Goal: Ask a question: Seek information or help from site administrators or community

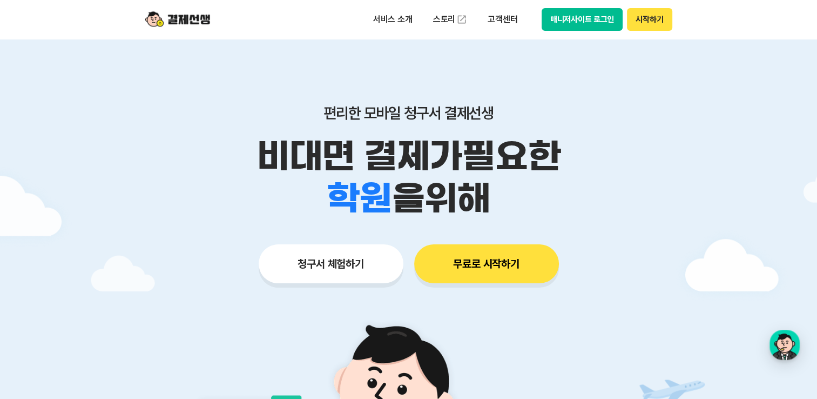
click at [575, 22] on button "매니저사이트 로그인" at bounding box center [583, 19] width 82 height 23
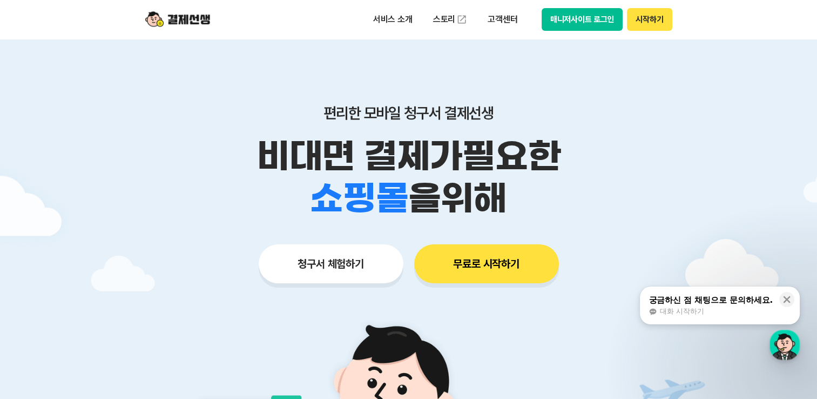
click at [596, 25] on button "매니저사이트 로그인" at bounding box center [583, 19] width 82 height 23
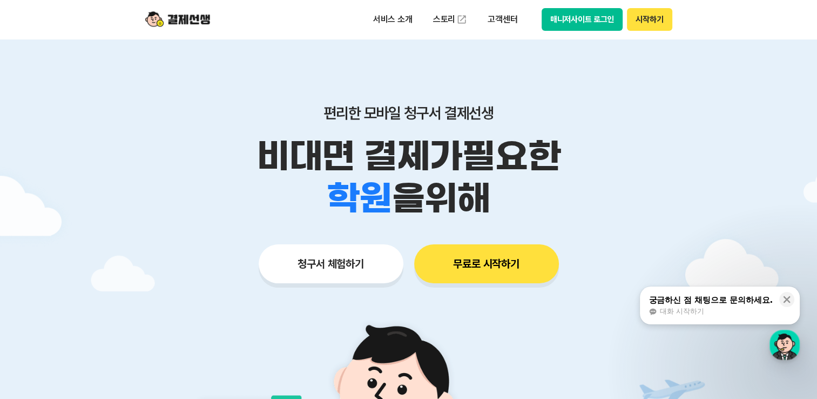
click at [579, 22] on button "매니저사이트 로그인" at bounding box center [583, 19] width 82 height 23
click at [679, 309] on span "대화 시작하기" at bounding box center [682, 311] width 44 height 10
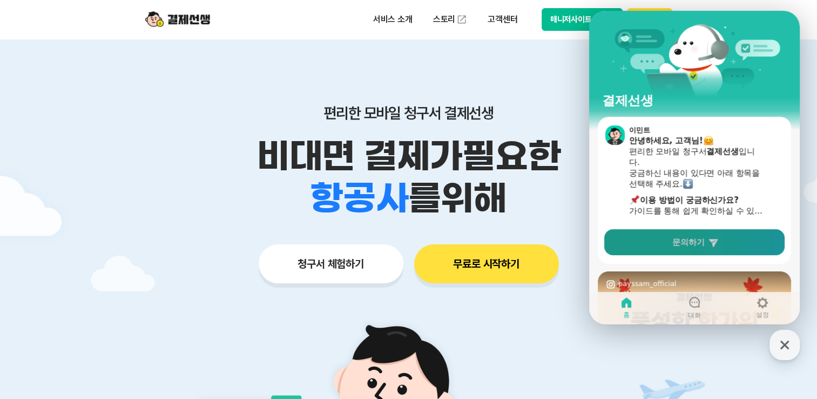
click at [696, 242] on span "문의하기" at bounding box center [689, 242] width 32 height 11
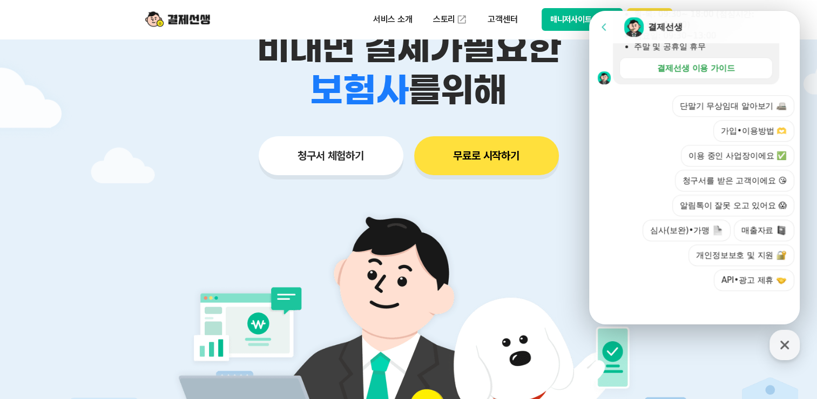
scroll to position [267, 0]
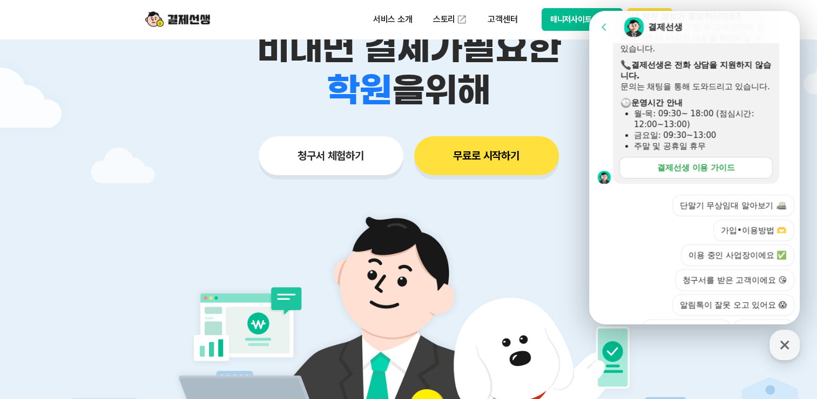
click at [745, 239] on button "가입•이용방법 🫶" at bounding box center [754, 230] width 81 height 22
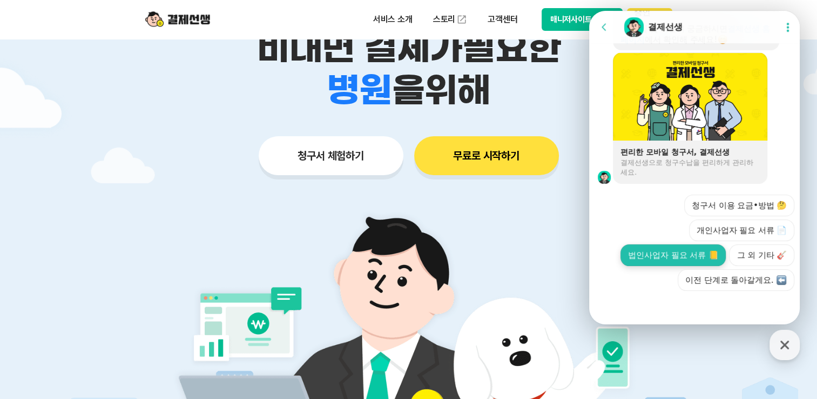
scroll to position [782, 0]
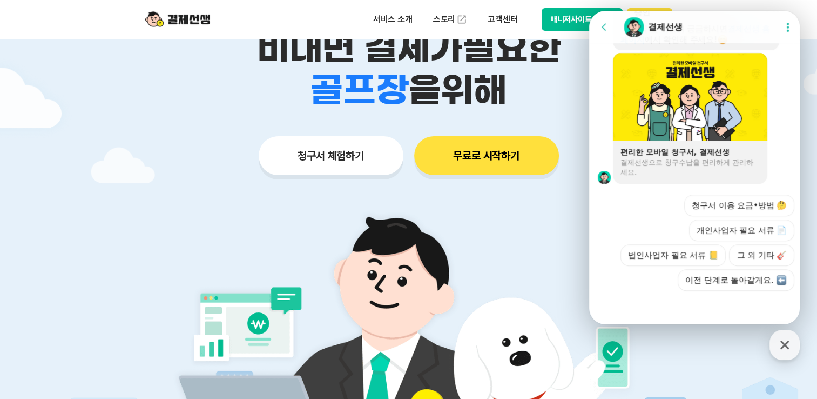
click at [602, 29] on icon at bounding box center [604, 27] width 11 height 11
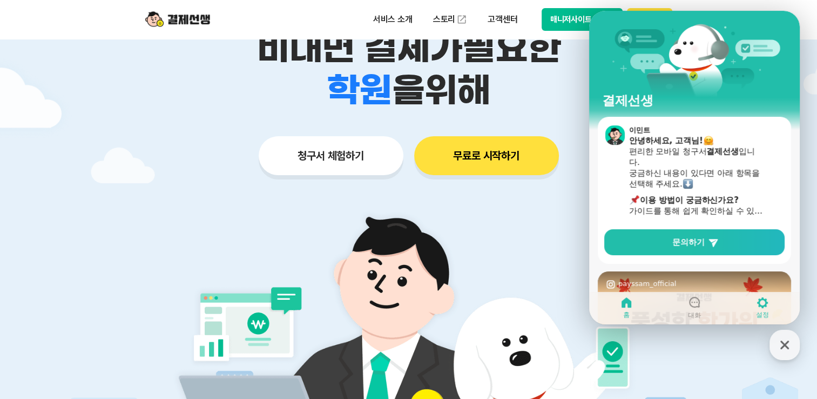
click at [770, 308] on link "설정" at bounding box center [763, 307] width 68 height 27
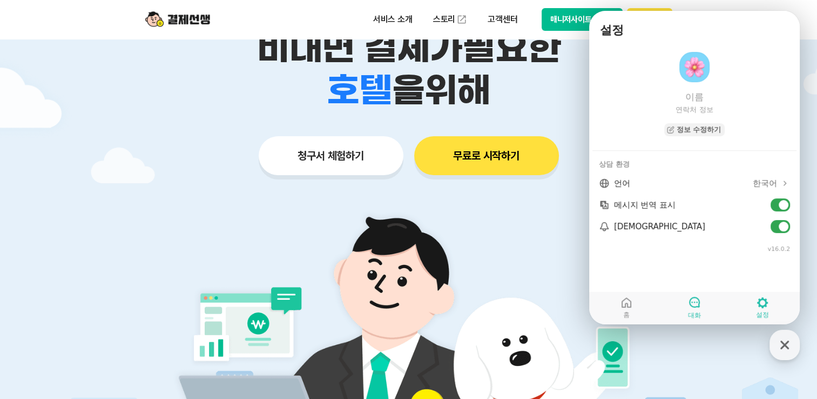
click at [694, 303] on icon at bounding box center [694, 302] width 13 height 13
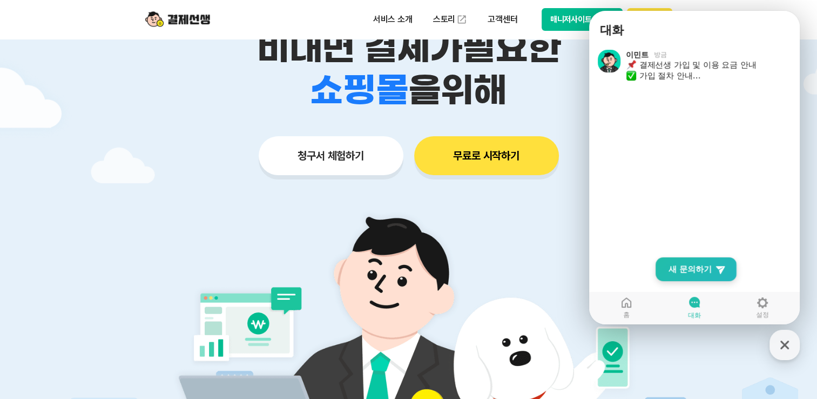
click at [701, 276] on link "New Chat Button 새 문의하기" at bounding box center [696, 269] width 81 height 24
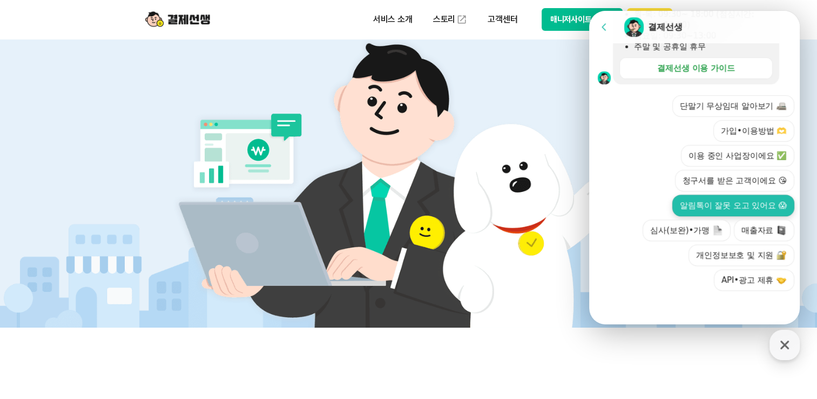
scroll to position [378, 0]
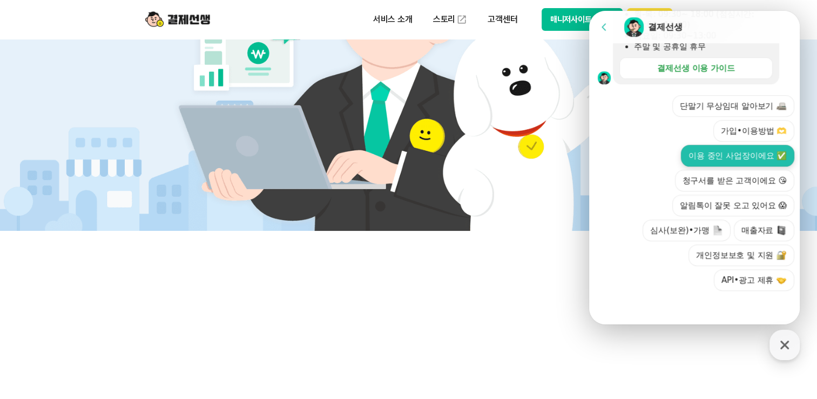
click at [740, 160] on button "이용 중인 사업장이에요 ✅" at bounding box center [737, 156] width 113 height 22
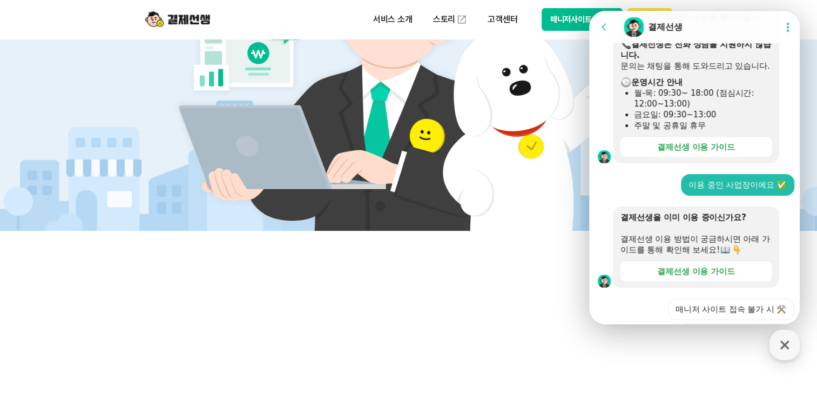
scroll to position [341, 0]
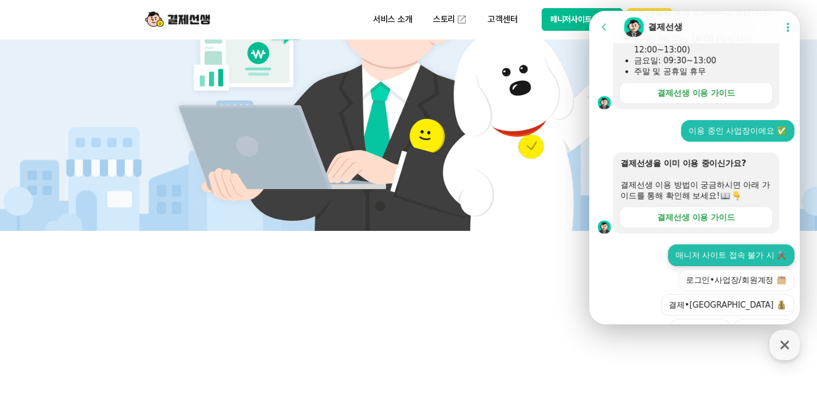
click at [733, 263] on button "매니저 사이트 접속 불가 시 ⚒️" at bounding box center [731, 255] width 126 height 22
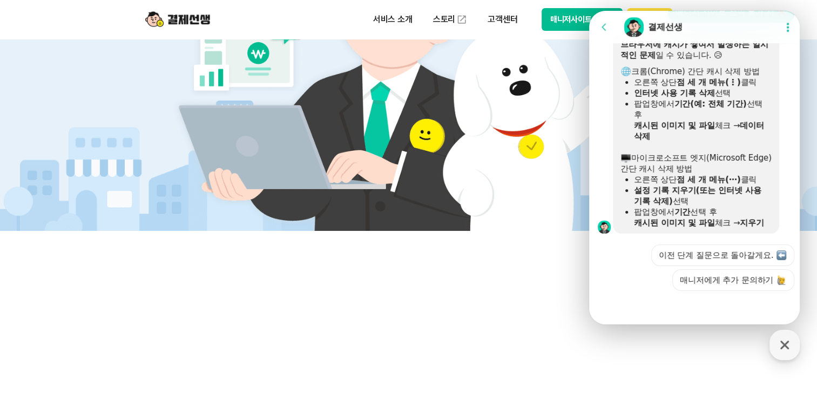
scroll to position [605, 0]
click at [787, 27] on icon at bounding box center [788, 27] width 2 height 9
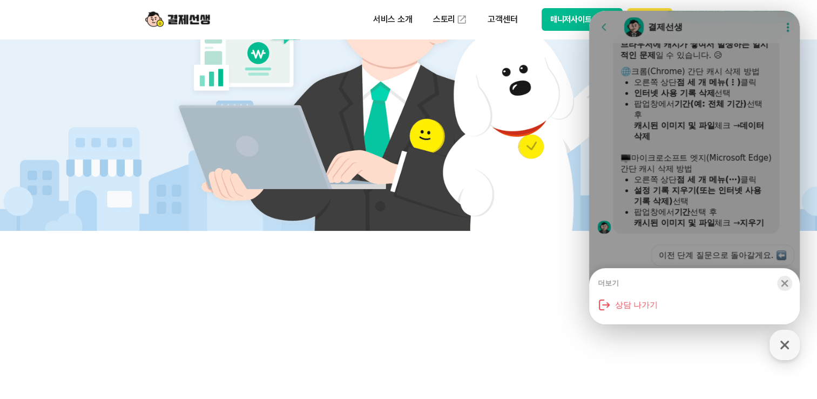
drag, startPoint x: 783, startPoint y: 283, endPoint x: 789, endPoint y: 146, distance: 136.8
click at [782, 283] on icon "button" at bounding box center [785, 283] width 11 height 11
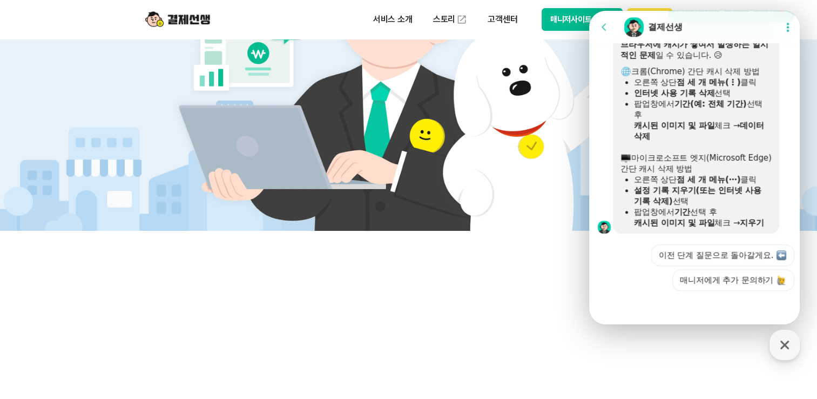
click at [787, 28] on icon at bounding box center [788, 27] width 11 height 11
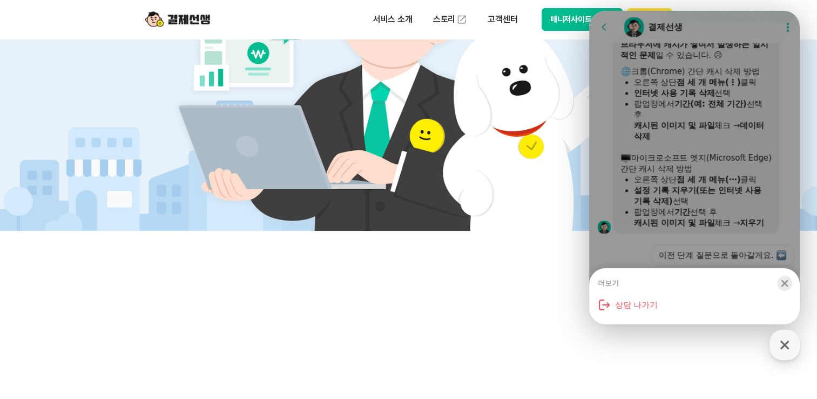
click at [784, 284] on icon "button" at bounding box center [785, 283] width 7 height 7
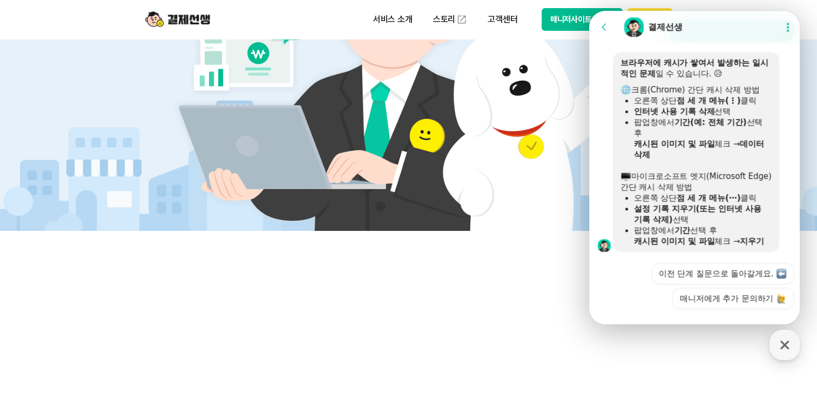
scroll to position [551, 0]
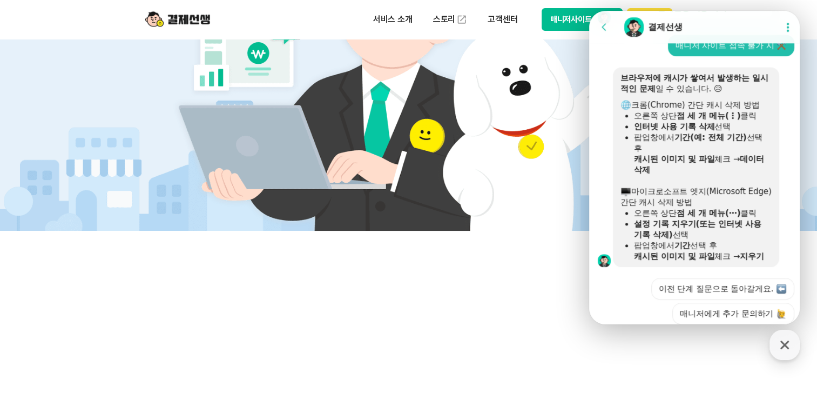
click at [783, 31] on icon at bounding box center [788, 27] width 11 height 11
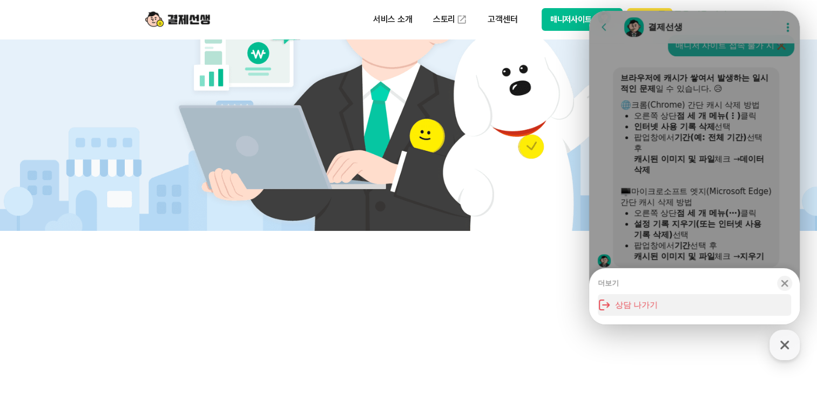
click at [632, 304] on button "상담 나가기" at bounding box center [694, 305] width 193 height 22
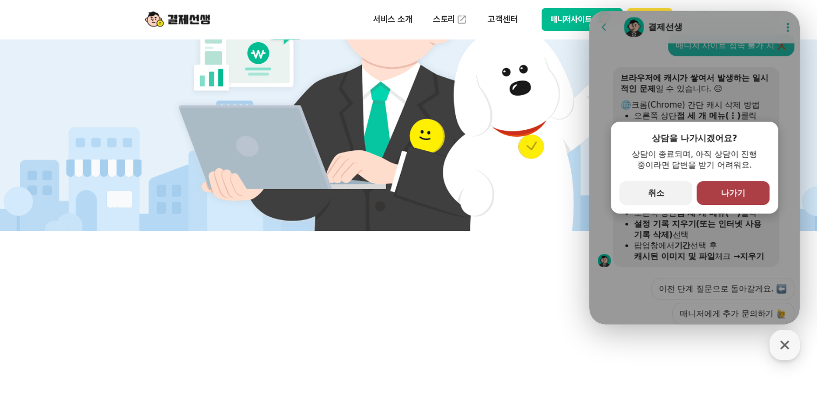
click at [733, 193] on span "나가기" at bounding box center [733, 193] width 24 height 10
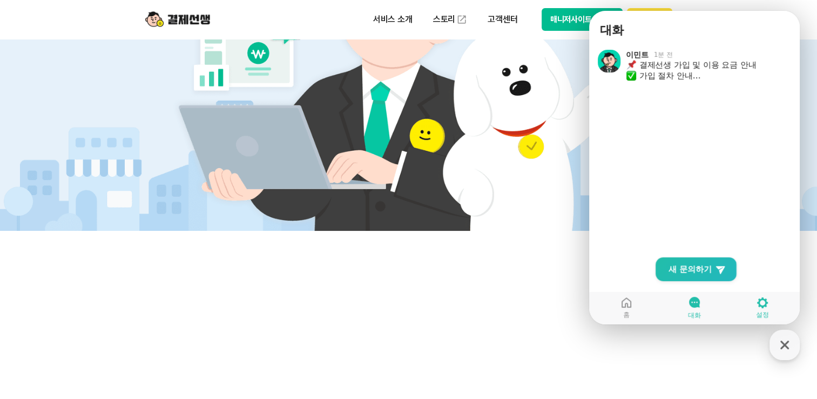
click at [761, 303] on icon at bounding box center [762, 302] width 13 height 13
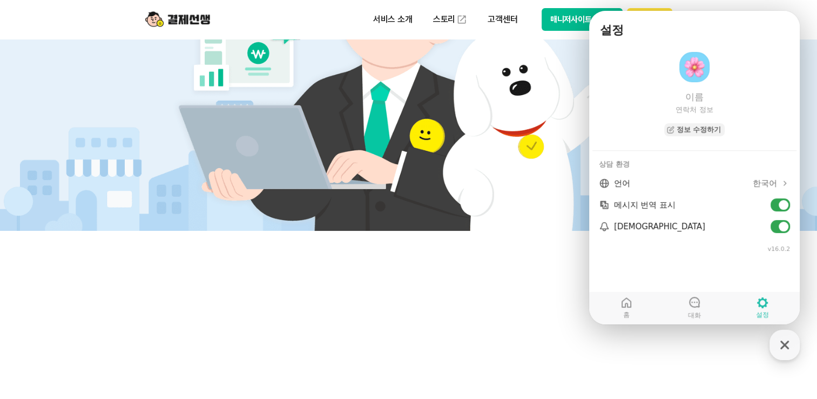
click at [804, 9] on header "서비스 소개 스토리 고객센터 매니저사이트 로그인 시작하기" at bounding box center [408, 19] width 817 height 39
click at [696, 306] on icon at bounding box center [694, 302] width 13 height 13
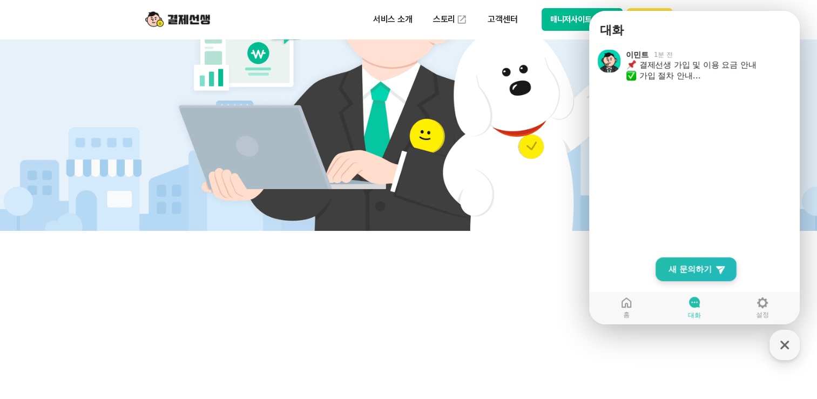
click at [706, 273] on span "새 문의하기" at bounding box center [690, 269] width 43 height 11
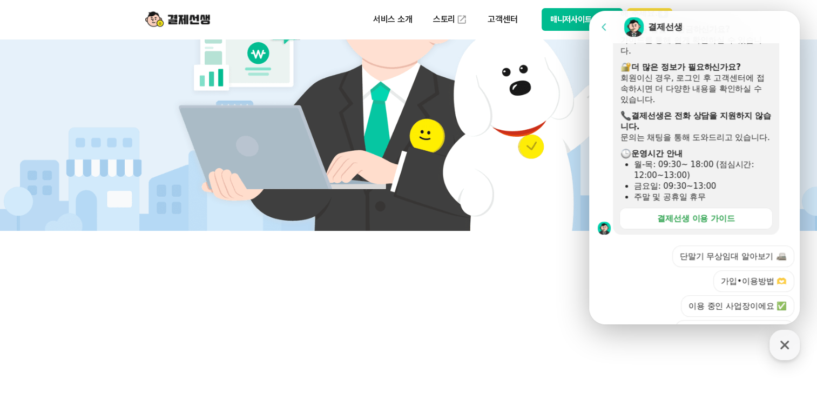
scroll to position [270, 0]
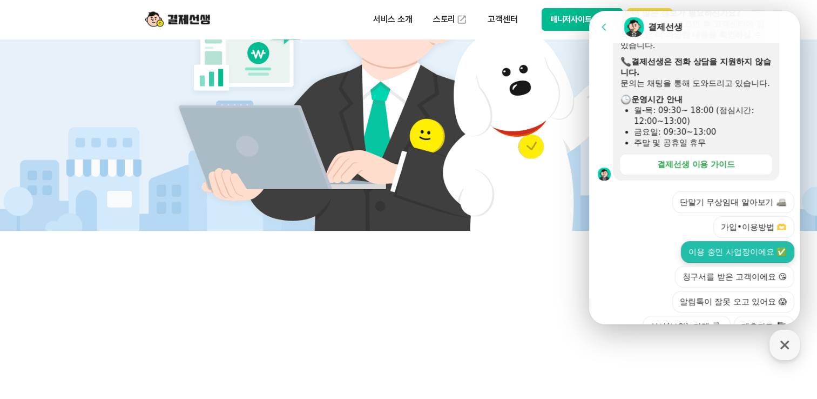
click at [746, 263] on button "이용 중인 사업장이에요 ✅" at bounding box center [737, 252] width 113 height 22
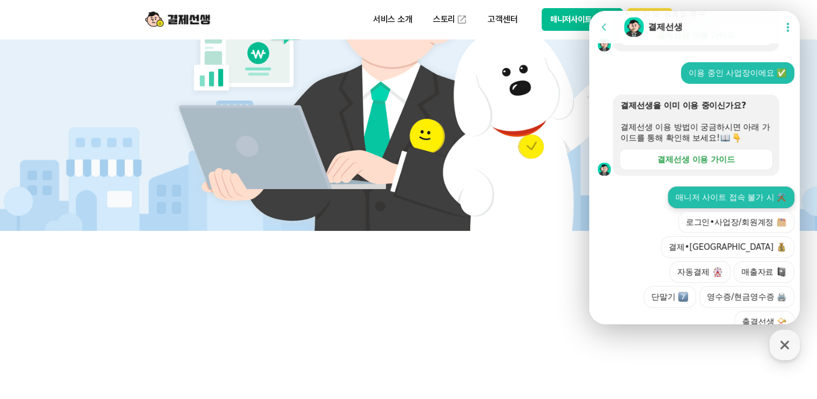
scroll to position [450, 0]
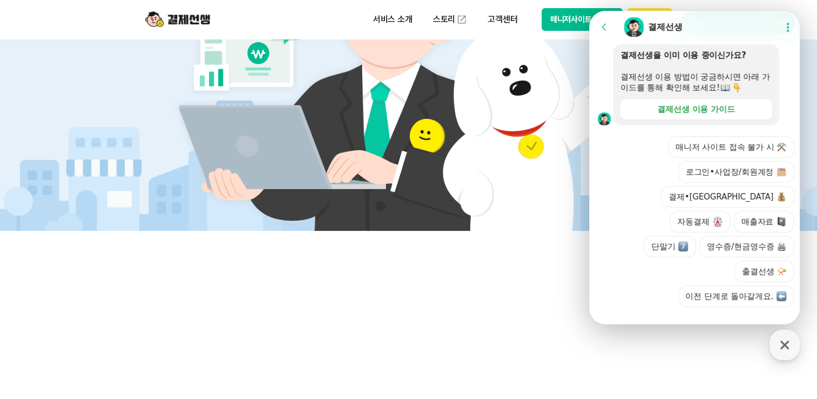
click at [722, 158] on button "매니저 사이트 접속 불가 시 ⚒️" at bounding box center [731, 147] width 126 height 22
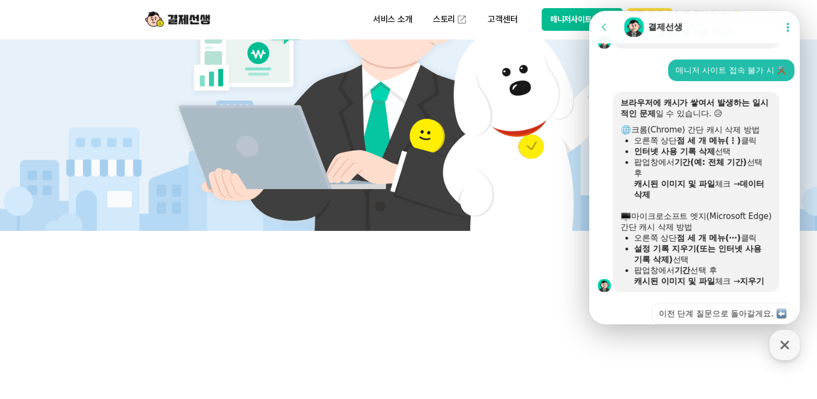
scroll to position [605, 0]
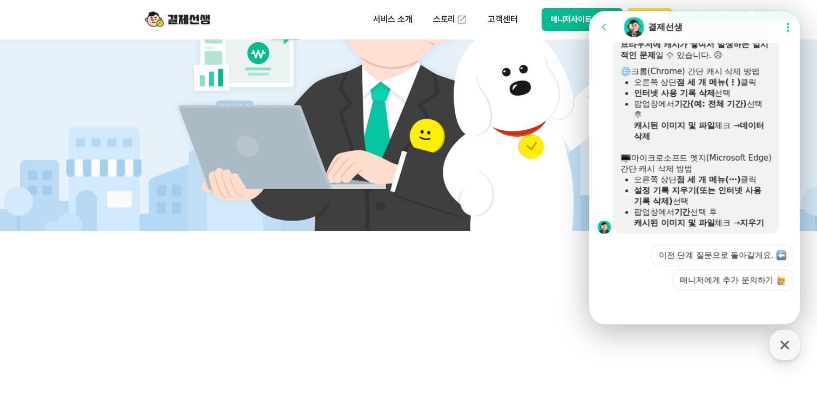
click at [787, 27] on icon at bounding box center [788, 27] width 2 height 9
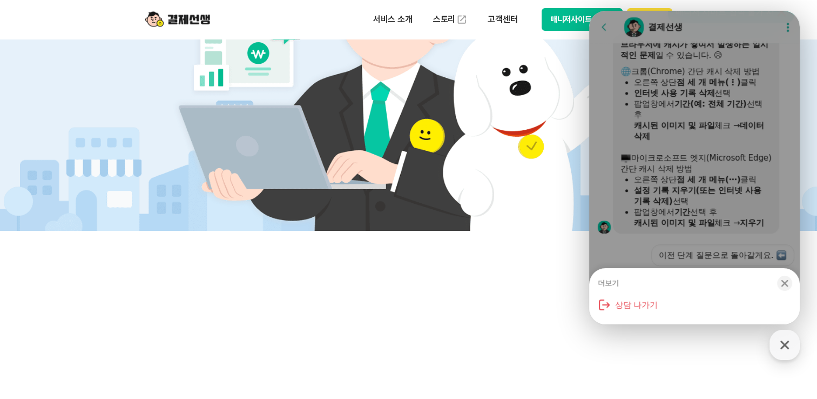
click at [609, 284] on div "더보기" at bounding box center [608, 283] width 21 height 10
click at [786, 284] on icon "button" at bounding box center [785, 283] width 7 height 7
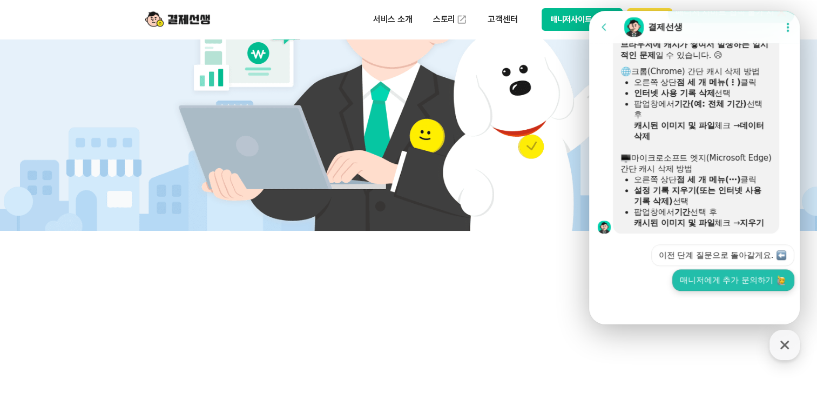
click at [724, 284] on button "매니저에게 추가 문의하기" at bounding box center [734, 280] width 122 height 22
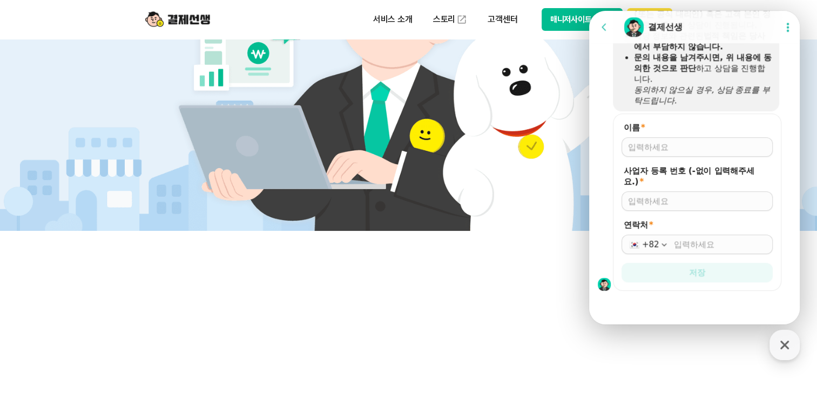
scroll to position [949, 0]
click at [646, 145] on input "이름 *" at bounding box center [697, 147] width 138 height 11
type input "송인각"
type input "2079493448"
type input "[PHONE_NUMBER]"
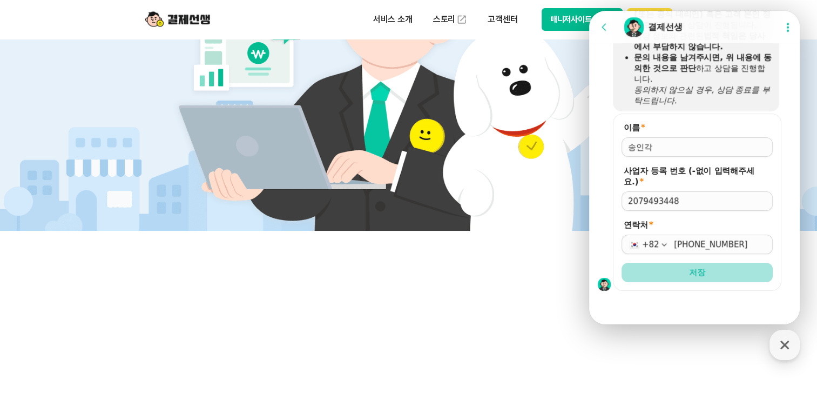
click at [694, 276] on span "저장" at bounding box center [697, 272] width 16 height 11
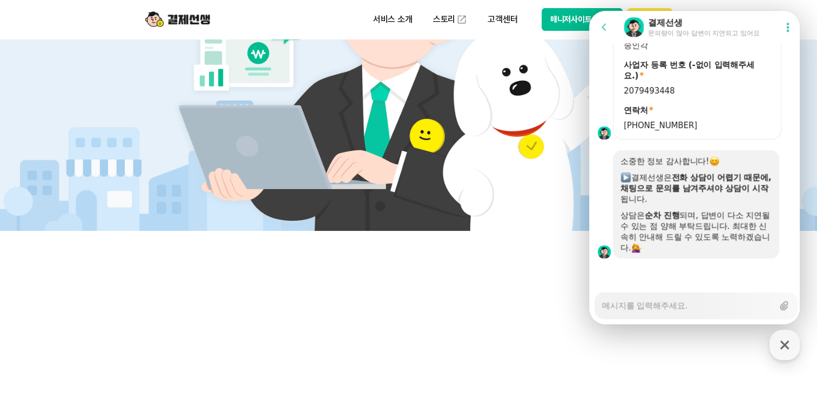
scroll to position [1046, 0]
click at [654, 305] on textarea "Messenger Input Textarea" at bounding box center [687, 301] width 171 height 18
type textarea "x"
type textarea "ㅈ"
type textarea "x"
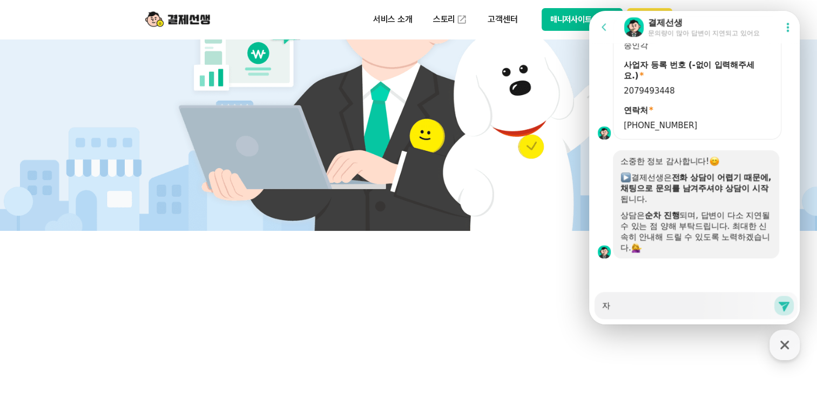
type textarea "잦"
type textarea "x"
type textarea "자주"
type textarea "x"
type textarea "자주"
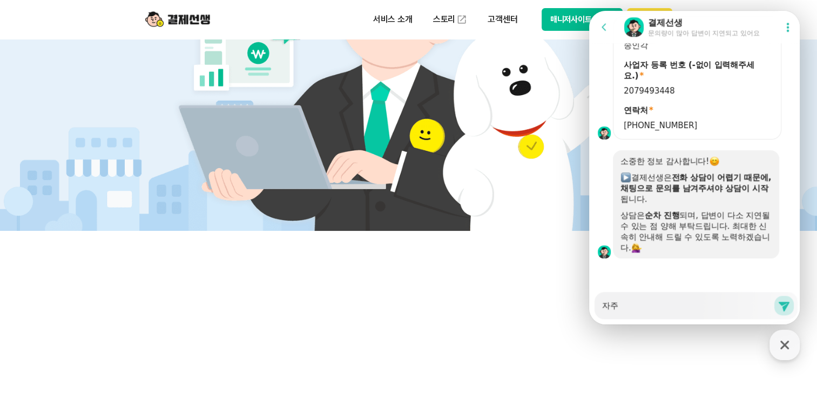
type textarea "x"
type textarea "자주 ㅁ"
type textarea "x"
type textarea "자주 매"
type textarea "x"
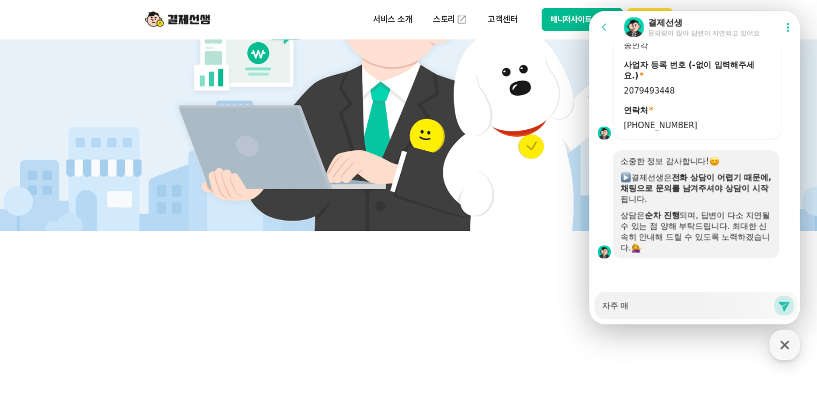
type textarea "자주 맹"
type textarea "x"
type textarea "자주 매이"
type textarea "x"
type textarea "자주 매잊"
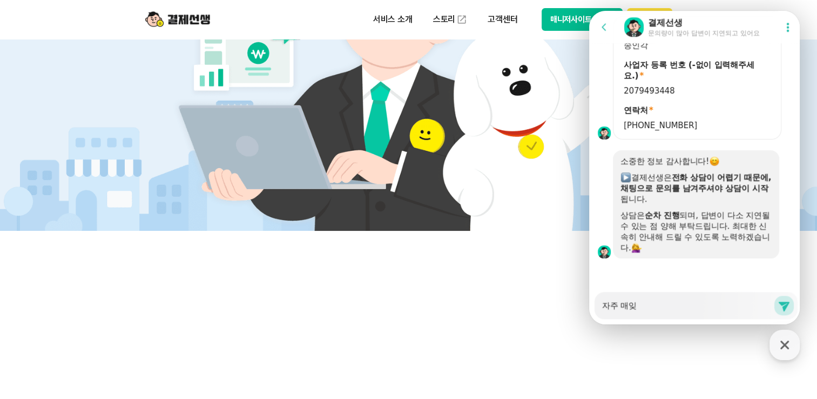
type textarea "x"
type textarea "자주 매이저"
type textarea "x"
type textarea "자주 매이ㅈ"
type textarea "x"
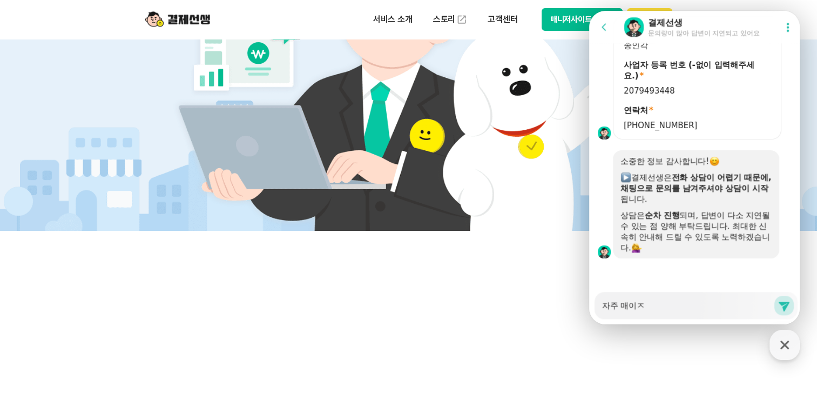
type textarea "자주 매이"
type textarea "x"
type textarea "자주 매"
type textarea "x"
type textarea "자주 매ㄴ"
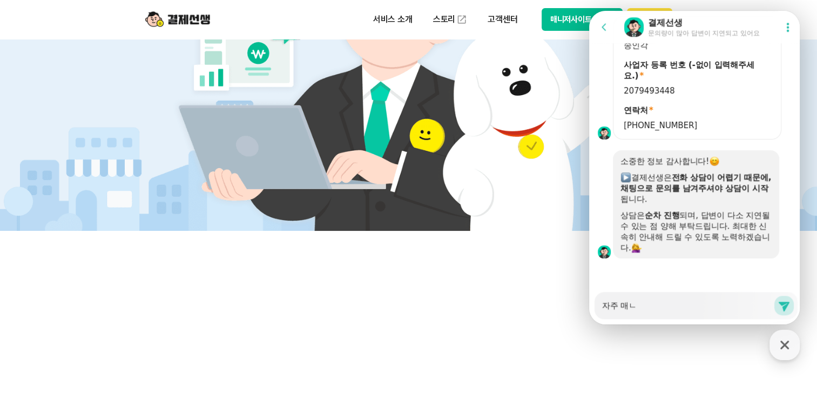
type textarea "x"
type textarea "자주 매니"
type textarea "x"
type textarea "자주 매닞"
type textarea "x"
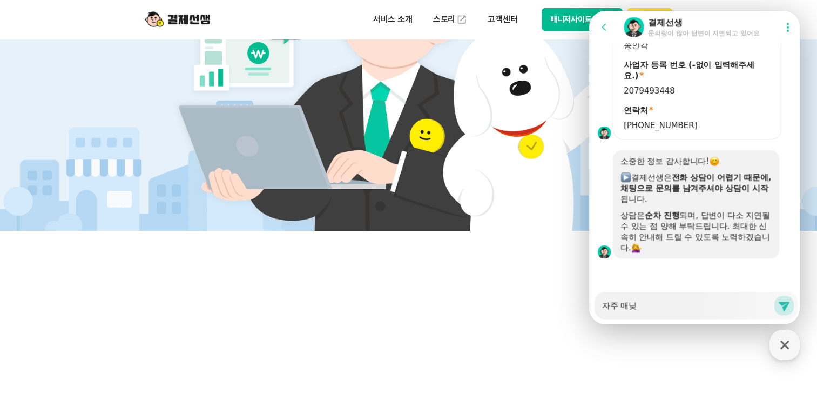
type textarea "자주 매니저"
type textarea "x"
type textarea "자주 매니저"
type textarea "x"
type textarea "자주 매니저 ㅅ"
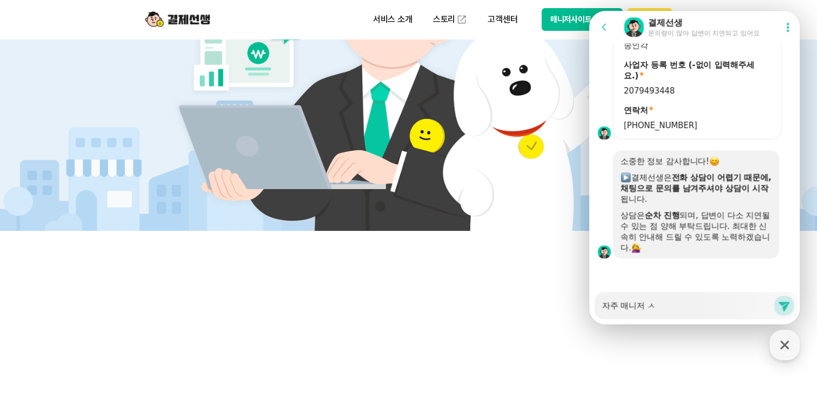
type textarea "x"
type textarea "자주 매니저 사"
type textarea "x"
type textarea "자주 매니저 사이"
type textarea "x"
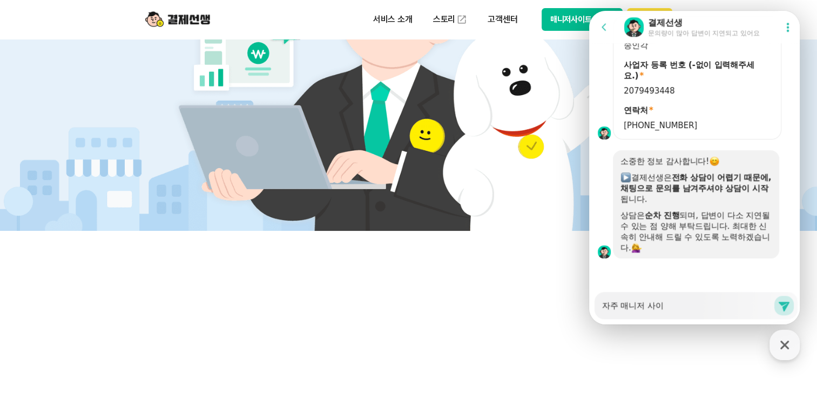
type textarea "자주 매니저 사잍"
type textarea "x"
type textarea "자주 매니저 사이트"
type textarea "x"
type textarea "자주 매니저 사이특"
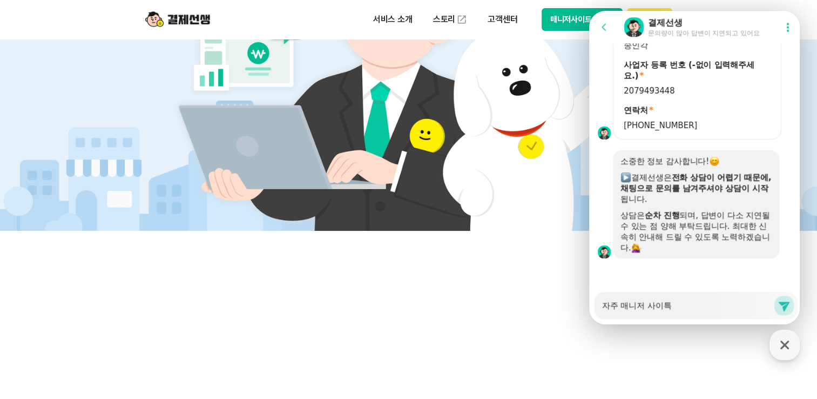
type textarea "x"
type textarea "자주 매니저 사이트가"
type textarea "x"
type textarea "자주 매니저 사이트가 ㅇ"
type textarea "x"
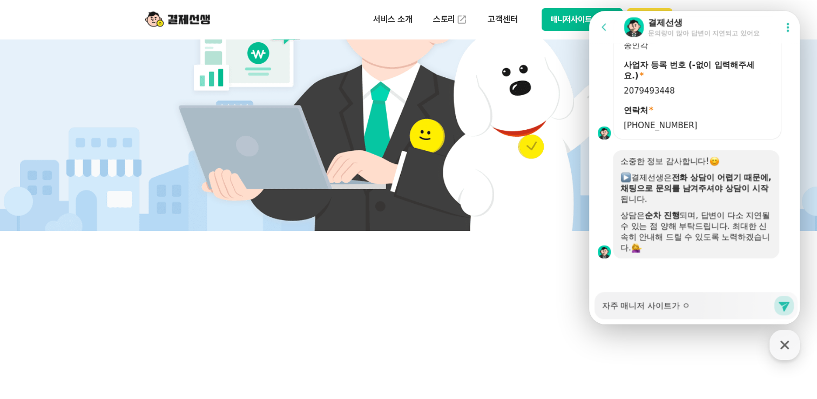
type textarea "자주 매니저 사이트가 아"
type textarea "x"
type textarea "자주 매니저 사이트가 안"
type textarea "x"
type textarea "자주 매니저 사이트가 안ㄴ"
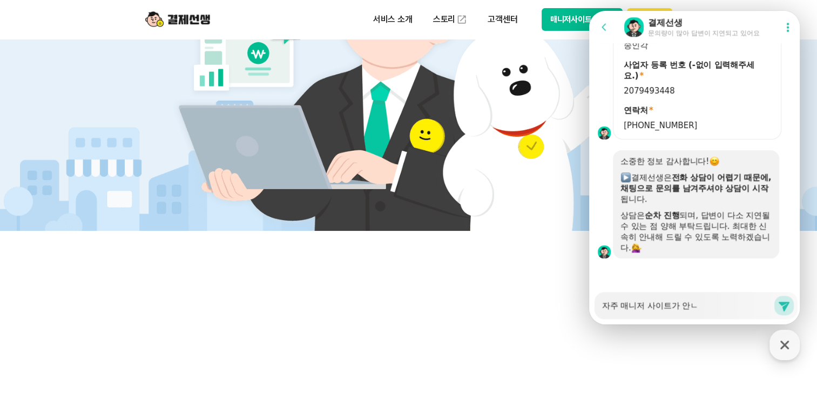
type textarea "x"
type textarea "자주 매니저 사이트가 안"
type textarea "x"
type textarea "자주 매니저 사이트가 안ㅇ"
type textarea "x"
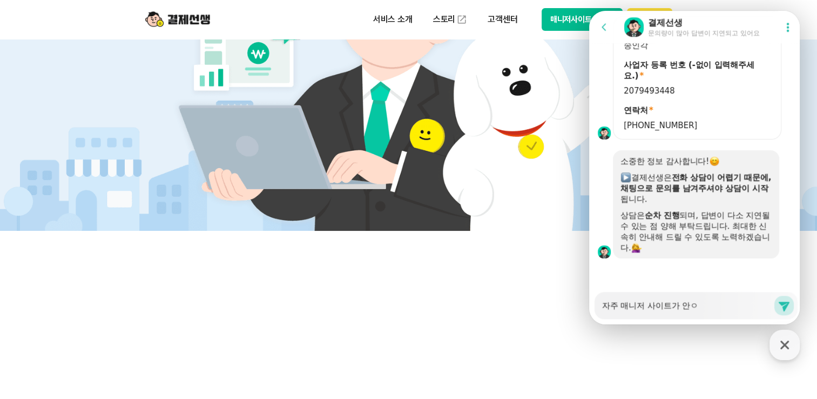
type textarea "자주 매니저 사이트가 안여"
type textarea "x"
type textarea "자주 매니저 사이트가 안열"
type textarea "x"
type textarea "자주 매니저 사이트가 안열ㄹ"
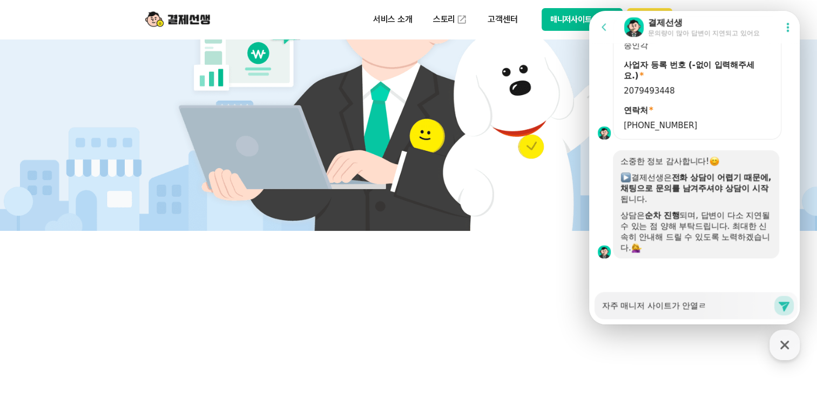
type textarea "x"
type textarea "자주 매니저 사이트가 안열려"
type textarea "x"
type textarea "자주 매니저 사이트가 안열령"
type textarea "x"
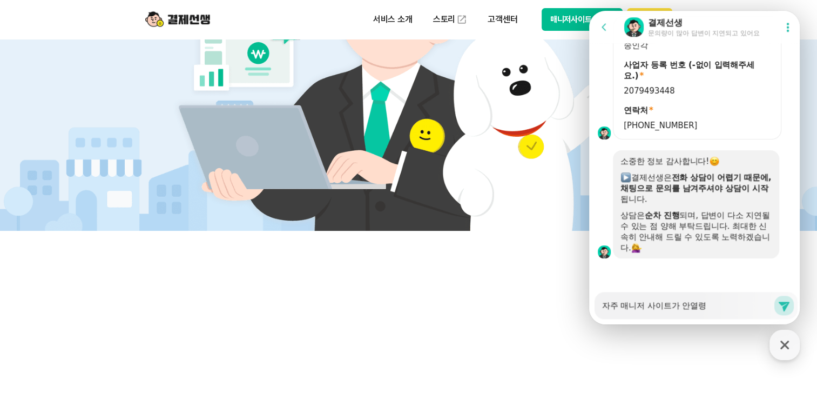
type textarea "자주 매니저 사이트가 안열려요"
type textarea "x"
type textarea "자주 매니저 사이트가 안열려요."
type textarea "x"
type textarea "자주 매니저 사이트가 안열려요."
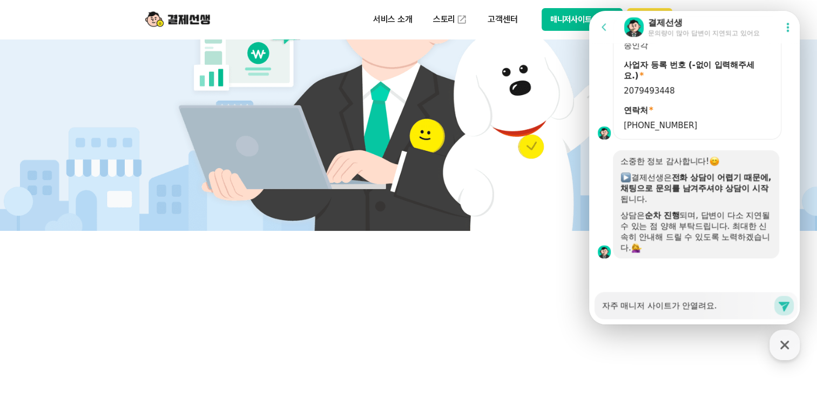
type textarea "x"
type textarea "자주 매니저 사이트가 안열려요. ㅈ"
type textarea "x"
type textarea "자주 매니저 사이트가 안열려요. 지"
type textarea "x"
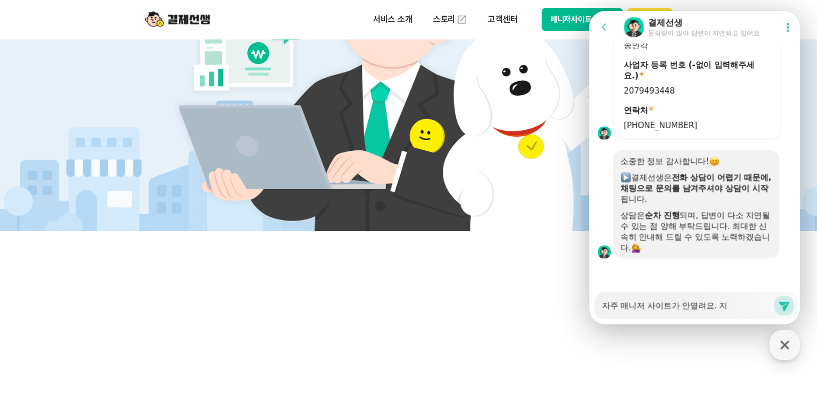
type textarea "자주 매니저 사이트가 안열려요. 진"
type textarea "x"
type textarea "자주 매니저 사이트가 안열려요. 지나"
type textarea "x"
type textarea "자주 매니저 사이트가 안열려요. 지난"
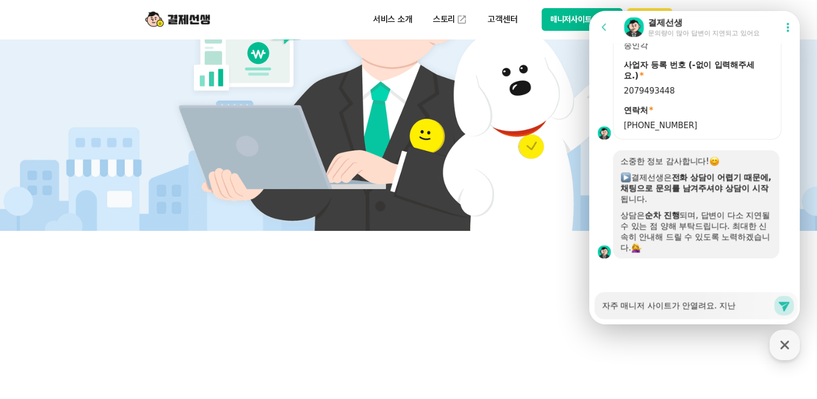
type textarea "x"
type textarea "자주 매니저 사이트가 안열려요. 지난ㅂ"
type textarea "x"
type textarea "자주 매니저 사이트가 안열려요. 지난버"
type textarea "x"
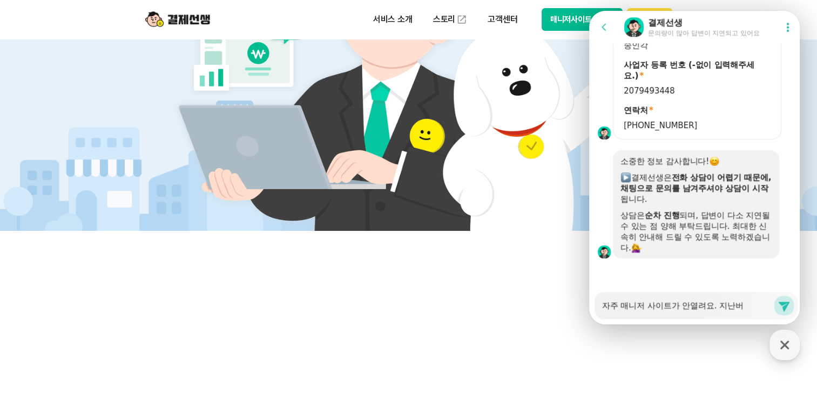
type textarea "자주 매니저 사이트가 안열려요. 지난번"
type textarea "x"
type textarea "자주 매니저 사이트가 안열려요. 지난번ㅇ"
type textarea "x"
type textarea "자주 매니저 사이트가 안열려요. 지난번에"
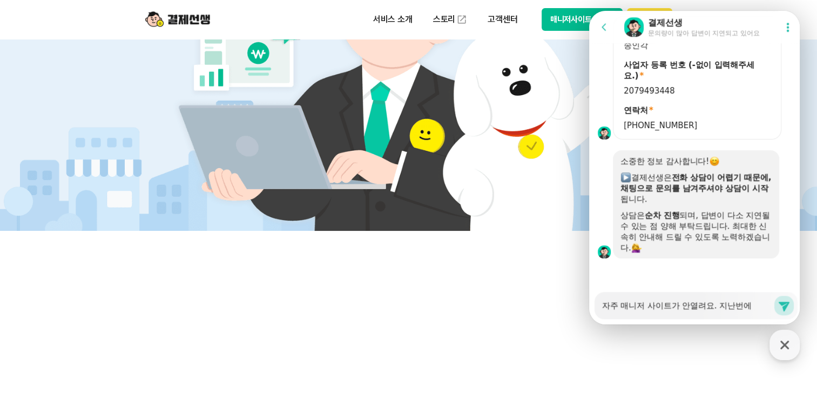
type textarea "x"
type textarea "자주 매니저 사이트가 안열려요. 지난번엗"
type textarea "x"
type textarea "자주 매니저 사이트가 안열려요. 지난번에도"
type textarea "x"
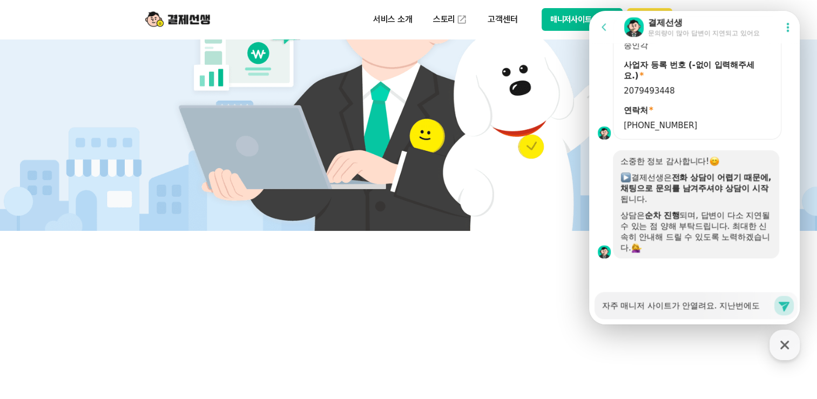
type textarea "자주 매니저 사이트가 안열려요. 지난번에도 ㅇ"
type textarea "x"
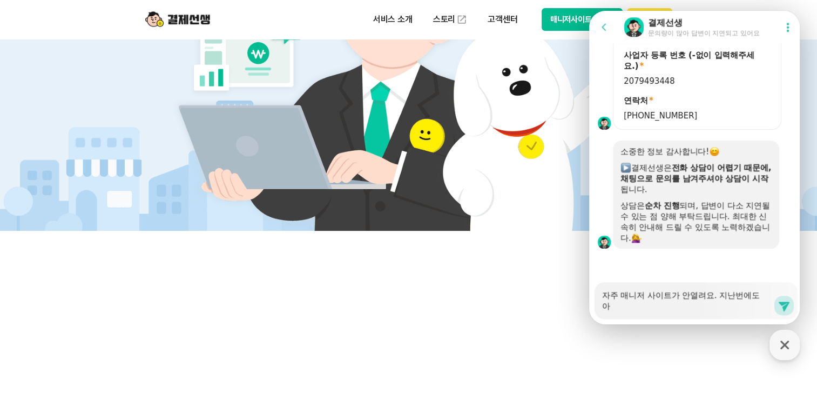
type textarea "자주 매니저 사이트가 안열려요. 지난번에도 알"
type textarea "x"
type textarea "자주 매니저 사이트가 안열려요. 지난번에도 알ㄹ"
type textarea "x"
type textarea "자주 매니저 사이트가 안열려요. 지난번에도 알려"
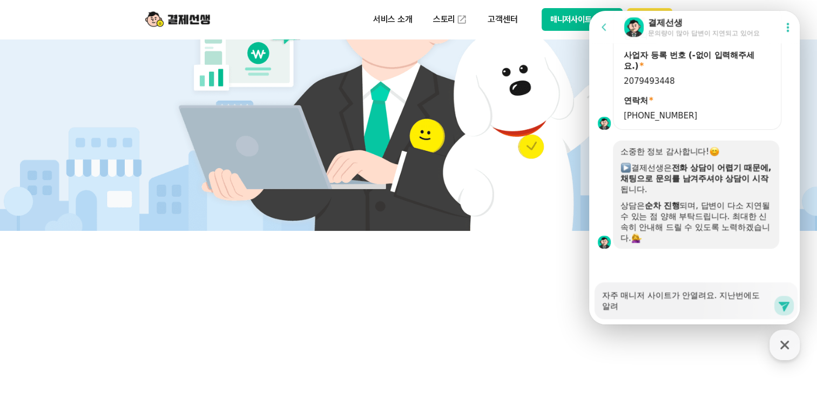
scroll to position [1056, 0]
type textarea "x"
type textarea "자주 매니저 사이트가 안열려요. 지난번에도 알렺"
type textarea "x"
type textarea "자주 매니저 사이트가 안열려요. 지난번에도 알려주"
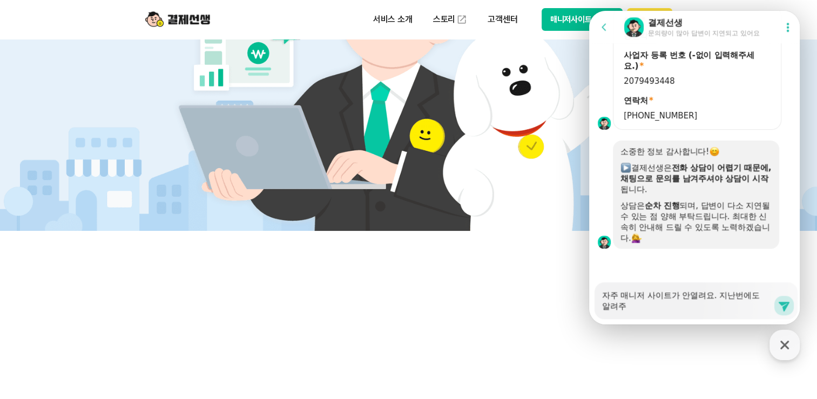
type textarea "x"
type textarea "자주 매니저 사이트가 안열려요. 지난번에도 알려주시"
type textarea "x"
type textarea "자주 매니저 사이트가 안열려요. 지난번에도 알려주신"
type textarea "x"
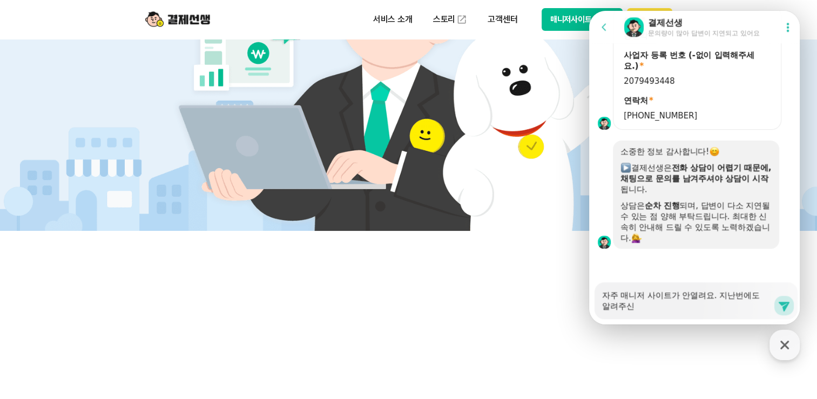
type textarea "자주 매니저 사이트가 안열려요. 지난번에도 알려주신ㄷ"
type textarea "x"
type textarea "자주 매니저 사이트가 안열려요. 지난번에도 알려주신대"
type textarea "x"
type textarea "자주 매니저 사이트가 안열려요. 지난번에도 알려주신댈"
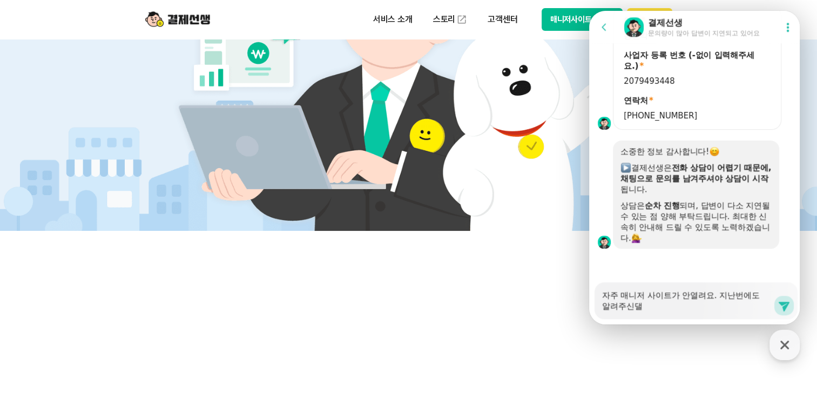
type textarea "x"
type textarea "자주 매니저 사이트가 안열려요. 지난번에도 알려주신대로"
type textarea "x"
type textarea "자주 매니저 사이트가 안열려요. 지난번에도 알려주신대로 ㅎ"
type textarea "x"
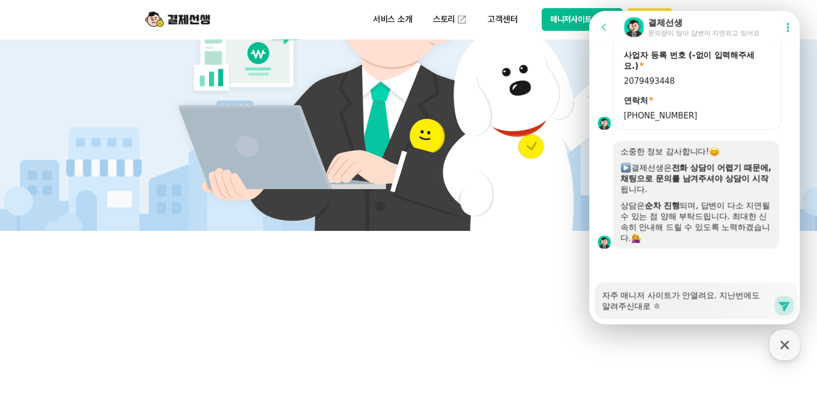
type textarea "자주 매니저 사이트가 안열려요. 지난번에도 알려주신대로 해"
type textarea "x"
type textarea "자주 매니저 사이트가 안열려요. 지난번에도 알려주신대로 했"
type textarea "x"
type textarea "자주 매니저 사이트가 안열려요. 지난번에도 알려주신대로 했ㄴ"
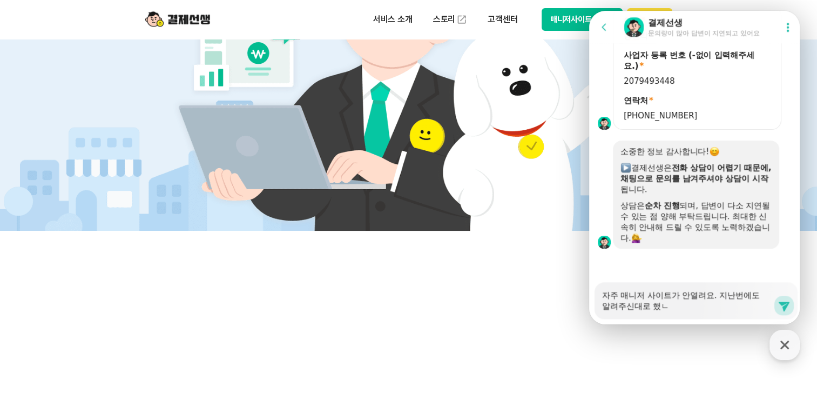
type textarea "x"
type textarea "자주 매니저 사이트가 안열려요. 지난번에도 알려주신대로 했느"
type textarea "x"
type textarea "자주 매니저 사이트가 안열려요. 지난번에도 알려주신대로 했는"
type textarea "x"
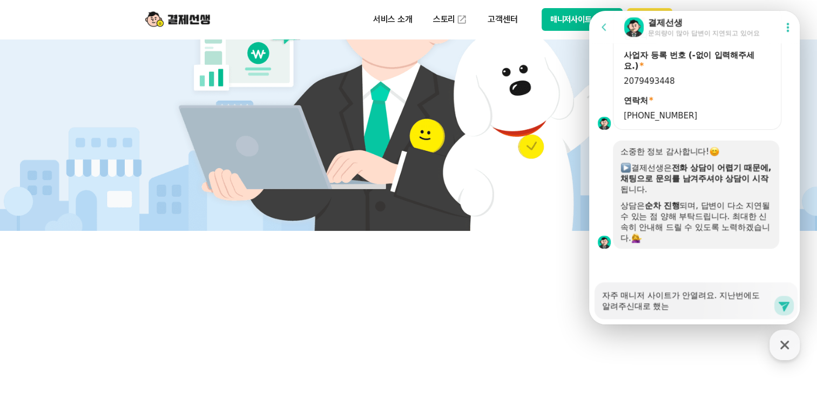
type textarea "자주 매니저 사이트가 안열려요. 지난번에도 알려주신대로 했는ㄷ"
type textarea "x"
type textarea "자주 매니저 사이트가 안열려요. 지난번에도 알려주신대로 했는데"
type textarea "x"
type textarea "자주 매니저 사이트가 안열려요. 지난번에도 알려주신대로 했는데"
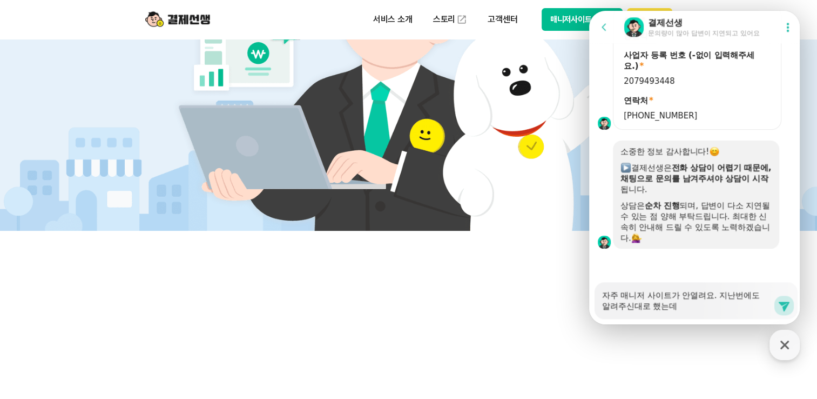
type textarea "x"
type textarea "자주 매니저 사이트가 안열려요. 지난번에도 알려주신대로 했는데 ㅇ"
type textarea "x"
type textarea "자주 매니저 사이트가 안열려요. 지난번에도 알려주신대로 했는데 이"
type textarea "x"
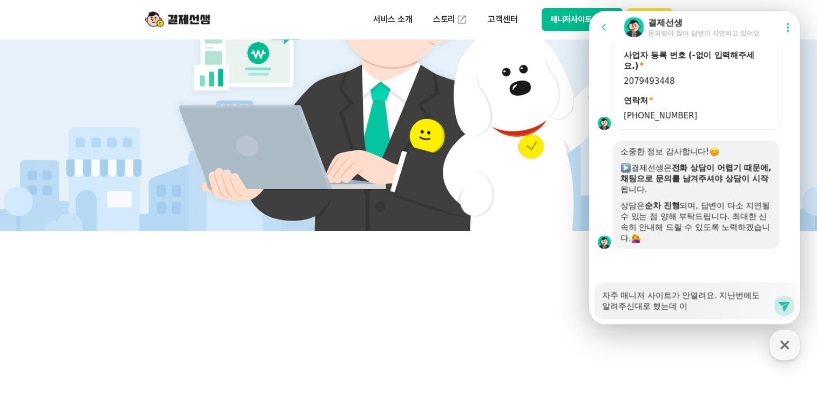
type textarea "자주 매니저 사이트가 안열려요. 지난번에도 알려주신대로 했는데 입"
type textarea "x"
type textarea "자주 매니저 사이트가 안열려요. 지난번에도 알려주신대로 했는데 [PERSON_NAME]"
type textarea "x"
type textarea "자주 매니저 사이트가 안열려요. 지난번에도 알려주신대로 했는데 이번"
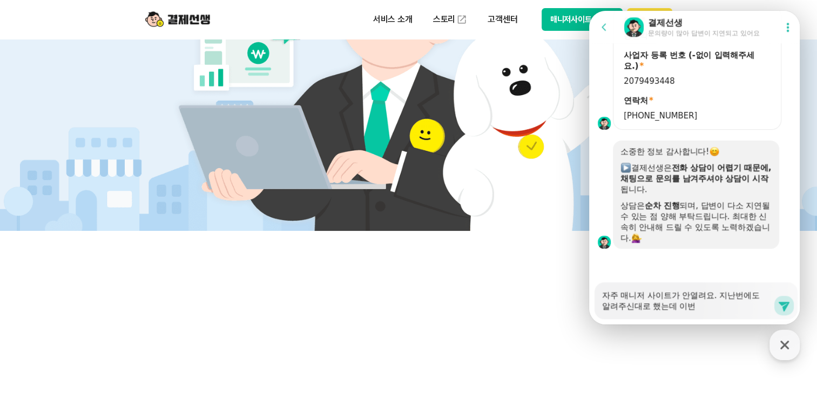
type textarea "x"
type textarea "자주 매니저 사이트가 안열려요. 지난번에도 알려주신대로 했는데 이번ㅇ"
type textarea "x"
type textarea "자주 매니저 사이트가 안열려요. 지난번에도 알려주신대로 했는데 이번에"
type textarea "x"
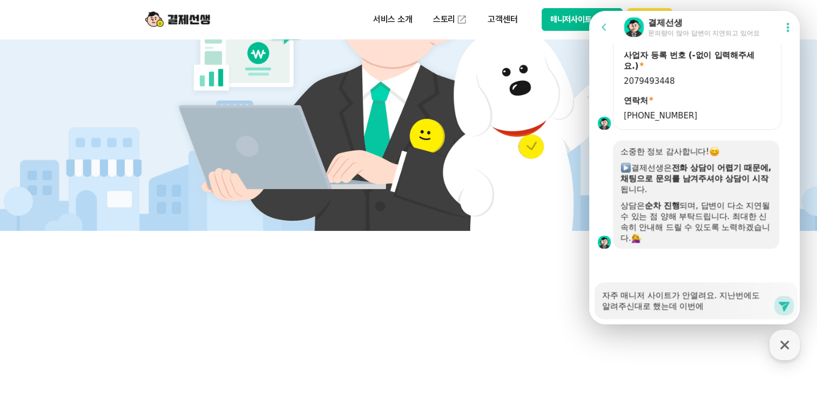
type textarea "자주 매니저 사이트가 안열려요. 지난번에도 알려주신대로 했는데 이번에"
type textarea "x"
type textarea "자주 매니저 사이트가 안열려요. 지난번에도 알려주신대로 했는데 이번에 ㄸ"
type textarea "x"
type textarea "자주 매니저 사이트가 안열려요. 지난번에도 알려주신대로 했는데 이번에 또"
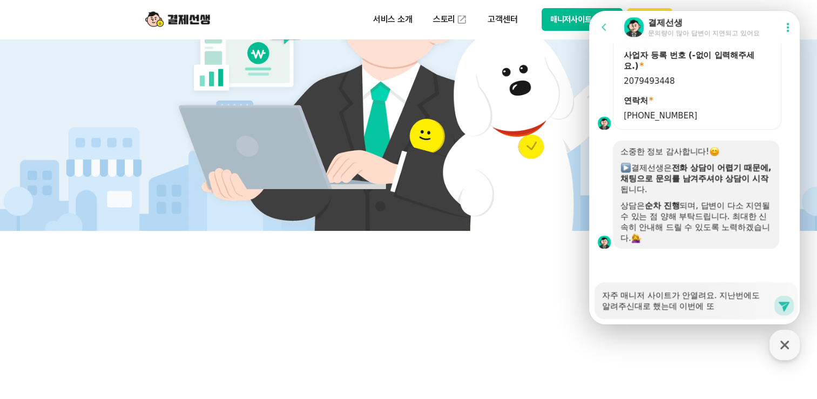
type textarea "x"
type textarea "자주 매니저 사이트가 안열려요. 지난번에도 알려주신대로 했는데 이번에 또"
type textarea "x"
type textarea "자주 매니저 사이트가 안열려요. 지난번에도 알려주신대로 했는데 이번에 또 ㅂ"
type textarea "x"
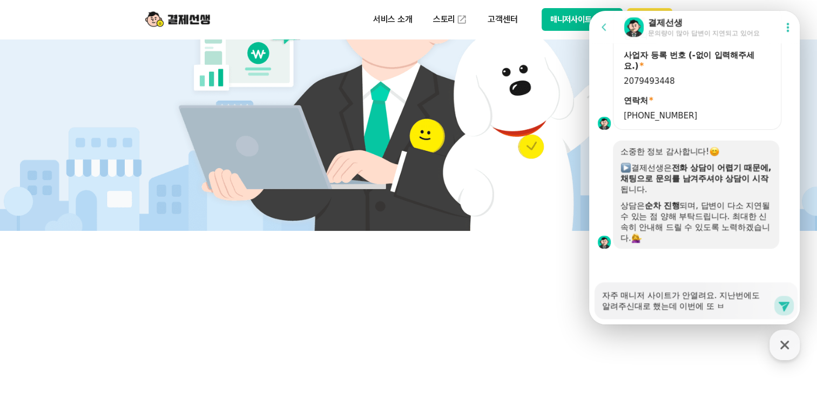
type textarea "자주 매니저 사이트가 안열려요. 지난번에도 알려주신대로 했는데 이번에 또 바"
type textarea "x"
type textarea "자주 매니저 사이트가 안열려요. 지난번에도 알려주신대로 했는데 이번에 또 반"
type textarea "x"
type textarea "자주 매니저 사이트가 안열려요. 지난번에도 알려주신대로 했는데 이번에 또 반ㅂ"
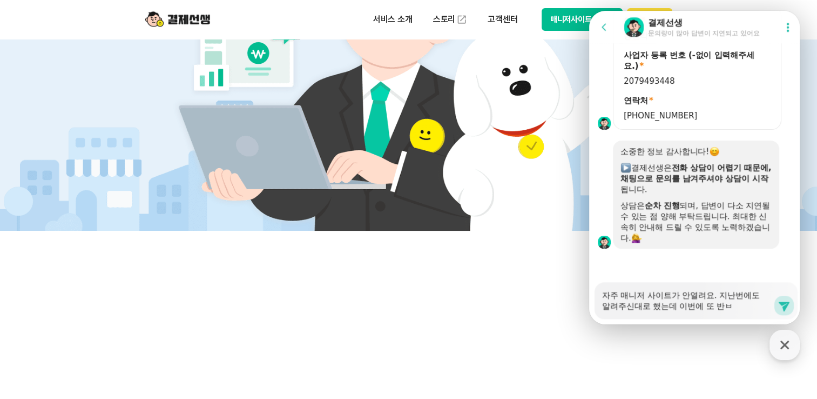
type textarea "x"
type textarea "자주 매니저 사이트가 안열려요. 지난번에도 알려주신대로 했는데 이번에 또 반ㅂㄱ"
type textarea "x"
type textarea "자주 매니저 사이트가 안열려요. 지난번에도 알려주신대로 했는데 이번에 또 반ㅂ"
type textarea "x"
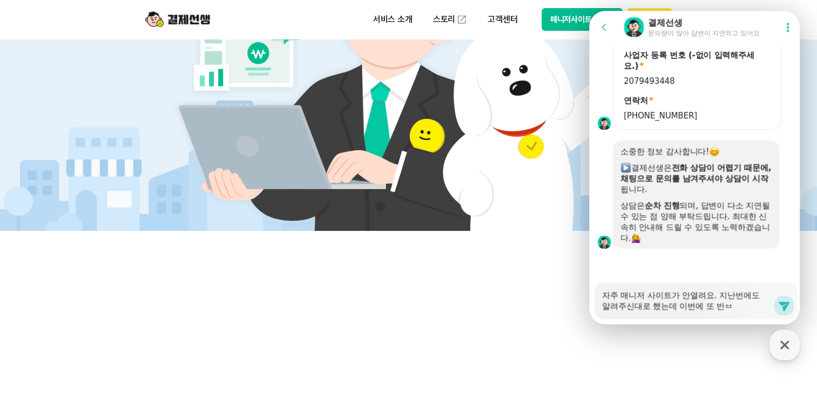
type textarea "자주 매니저 사이트가 안열려요. 지난번에도 알려주신대로 했는데 이번에 또 반"
type textarea "x"
type textarea "자주 매니저 사이트가 안열려요. 지난번에도 알려주신대로 했는데 이번에 또 반ㅂ"
type textarea "x"
type textarea "자주 매니저 사이트가 안열려요. 지난번에도 알려주신대로 했는데 이번에 또 반ㅂㅎ"
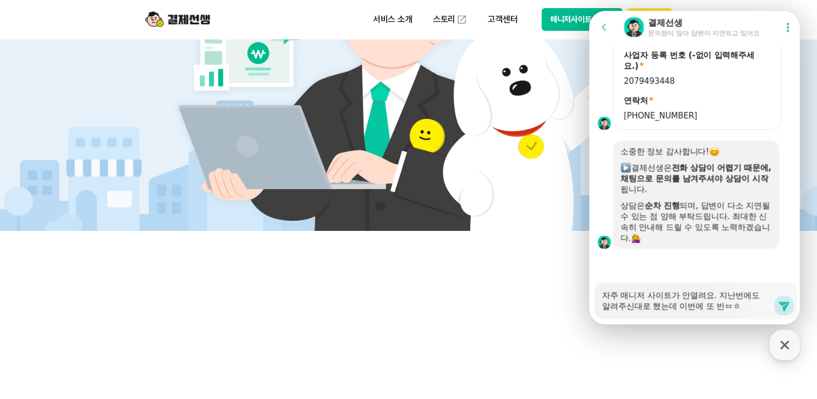
type textarea "x"
type textarea "자주 매니저 사이트가 안열려요. 지난번에도 알려주신대로 했는데 이번에 또 반ㅂㅎㄱ"
type textarea "x"
type textarea "자주 매니저 사이트가 안열려요. 지난번에도 알려주신대로 했는데 이번에 또 반ㅂㅎ"
type textarea "x"
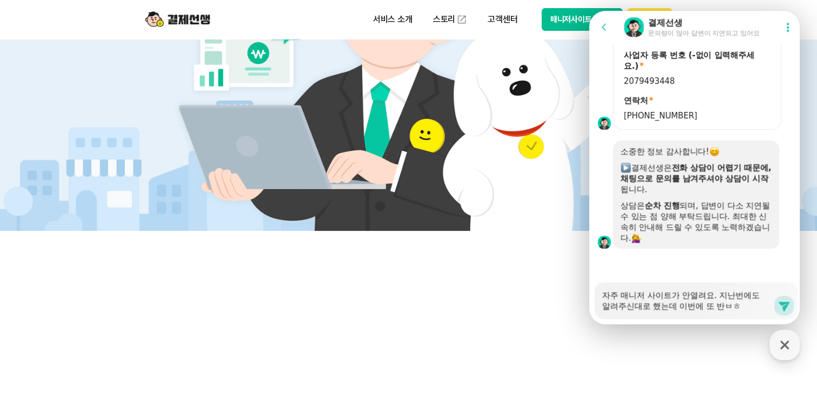
type textarea "자주 매니저 사이트가 안열려요. 지난번에도 알려주신대로 했는데 이번에 또 반ㅂ"
type textarea "x"
type textarea "자주 매니저 사이트가 안열려요. 지난번에도 알려주신대로 했는데 이번에 또 반"
type textarea "x"
type textarea "자주 매니저 사이트가 안열려요. 지난번에도 알려주신대로 했는데 이번에 또 반ㅂ"
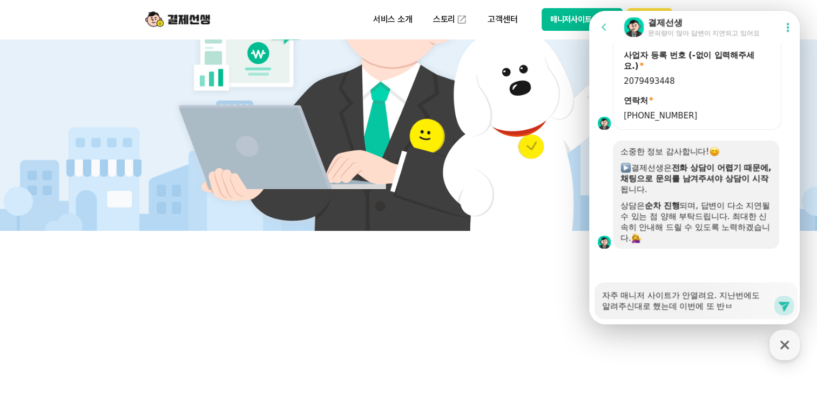
type textarea "x"
type textarea "자주 매니저 사이트가 안열려요. 지난번에도 알려주신대로 했는데 이번에 또 반보"
type textarea "x"
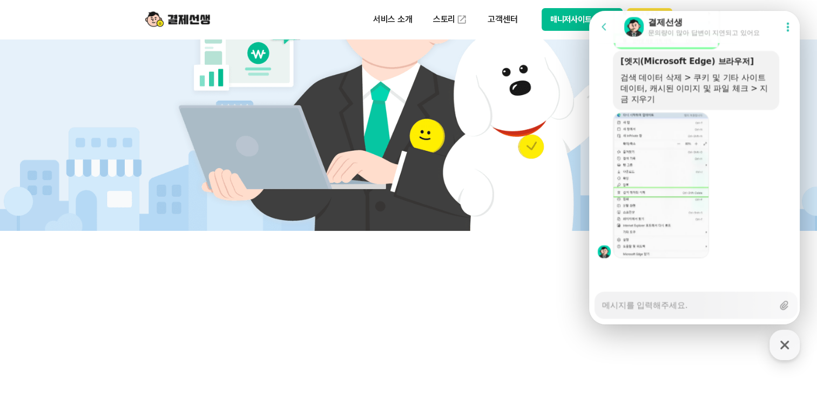
scroll to position [2194, 0]
click at [663, 299] on textarea "Messenger Input Textarea" at bounding box center [687, 301] width 171 height 18
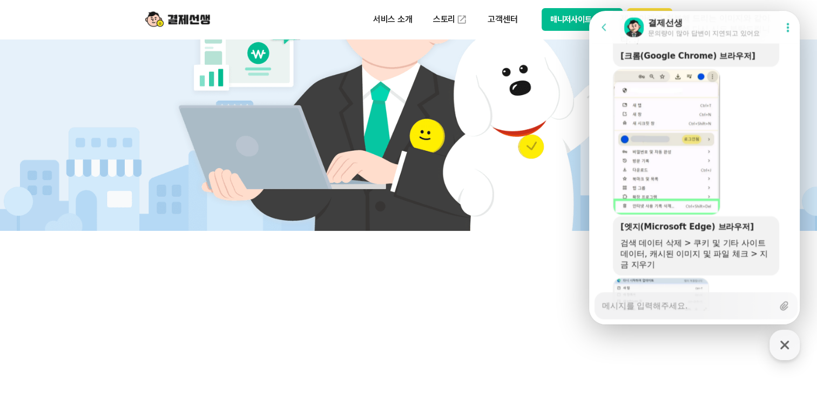
scroll to position [2010, 0]
